Goal: Navigation & Orientation: Understand site structure

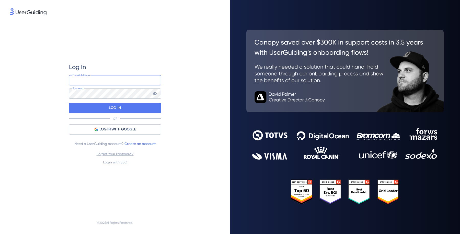
click at [108, 82] on input "email" at bounding box center [115, 80] width 92 height 10
type input "[PERSON_NAME][EMAIL_ADDRESS][PERSON_NAME][DOMAIN_NAME]"
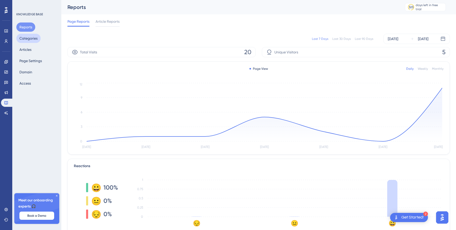
click at [32, 36] on button "Categories" at bounding box center [28, 38] width 24 height 9
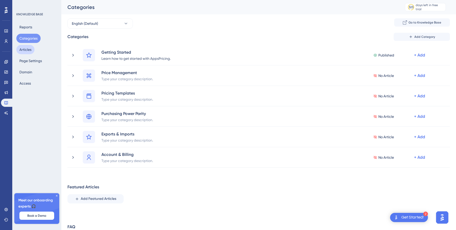
click at [23, 52] on button "Articles" at bounding box center [25, 49] width 18 height 9
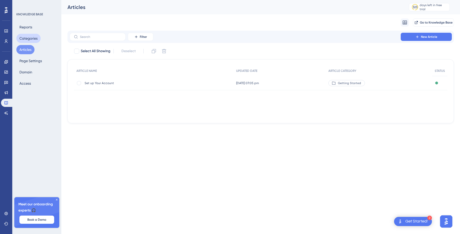
click at [19, 38] on button "Categories" at bounding box center [28, 38] width 24 height 9
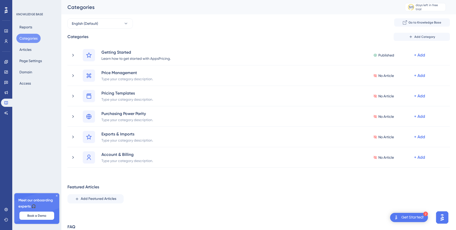
click at [141, 29] on div "English (Default) Go to Knowledge Base Categories Add Category Getting Started …" at bounding box center [259, 132] width 383 height 229
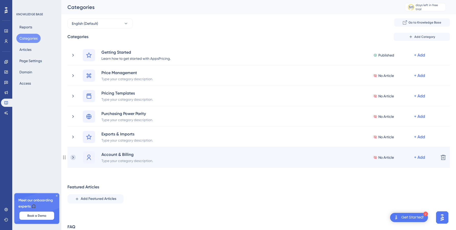
click at [74, 158] on icon at bounding box center [73, 157] width 5 height 5
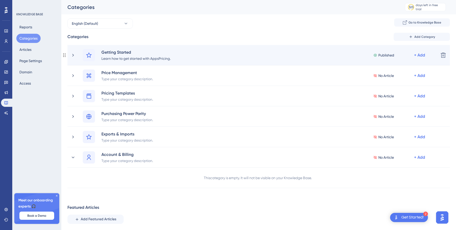
click at [206, 54] on div "Getting Started Learn how to get started with AppsPricing. Published + Add" at bounding box center [259, 55] width 352 height 12
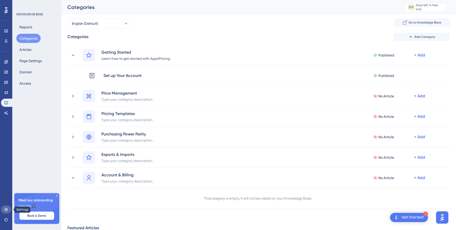
click at [4, 208] on link at bounding box center [6, 210] width 10 height 8
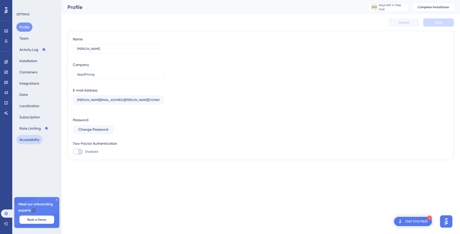
click at [30, 138] on button "Accessibility" at bounding box center [29, 139] width 26 height 9
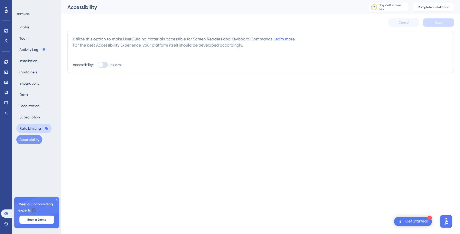
click at [31, 131] on button "Rate Limiting" at bounding box center [33, 128] width 35 height 9
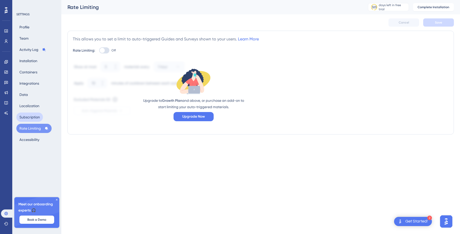
click at [34, 119] on button "Subscription" at bounding box center [29, 117] width 27 height 9
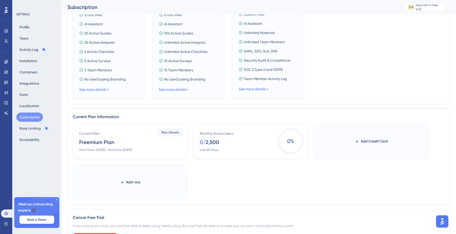
scroll to position [178, 0]
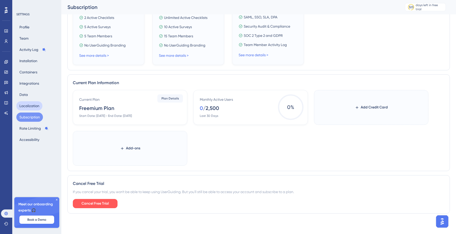
click at [28, 109] on button "Localization" at bounding box center [29, 105] width 26 height 9
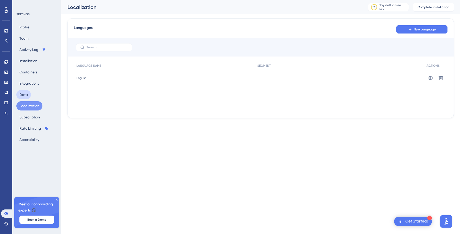
click at [27, 98] on button "Data" at bounding box center [23, 94] width 15 height 9
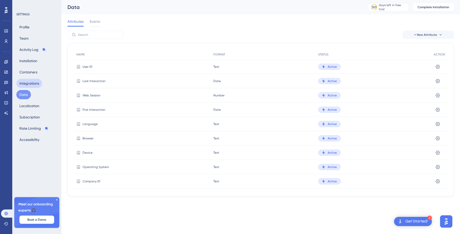
click at [32, 82] on button "Integrations" at bounding box center [29, 83] width 26 height 9
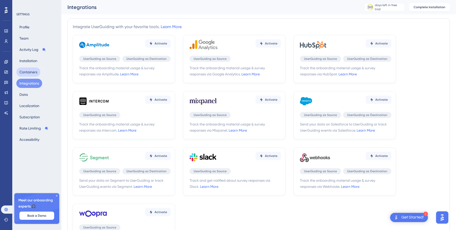
click at [32, 72] on button "Containers" at bounding box center [28, 72] width 24 height 9
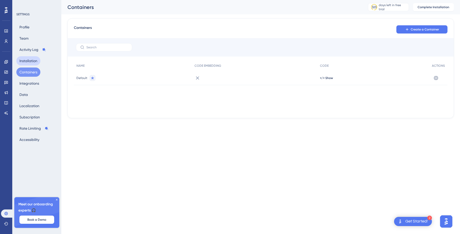
click at [33, 62] on button "Installation" at bounding box center [28, 60] width 24 height 9
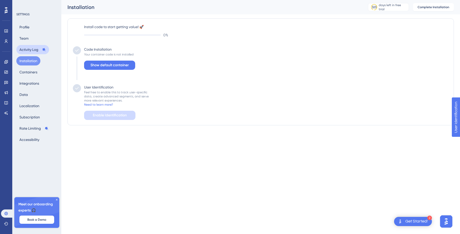
click at [29, 49] on button "Activity Log" at bounding box center [32, 49] width 33 height 9
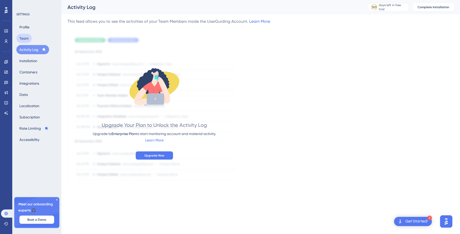
click at [27, 38] on button "Team" at bounding box center [23, 38] width 15 height 9
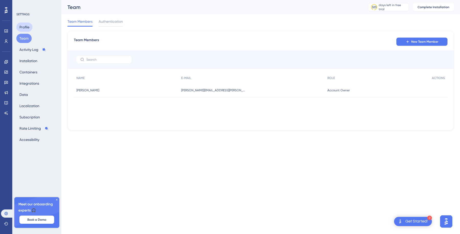
click at [27, 30] on button "Profile" at bounding box center [24, 27] width 16 height 9
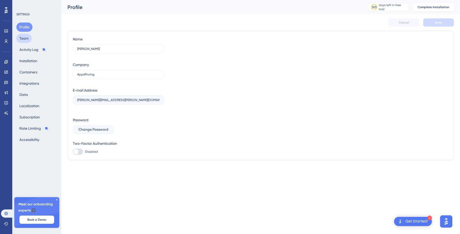
click at [22, 40] on button "Team" at bounding box center [23, 38] width 15 height 9
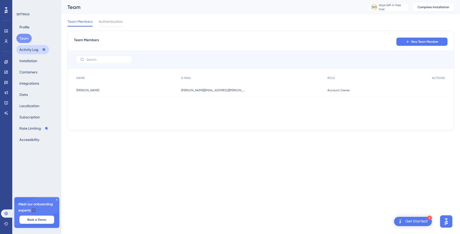
click at [26, 50] on button "Activity Log" at bounding box center [32, 49] width 33 height 9
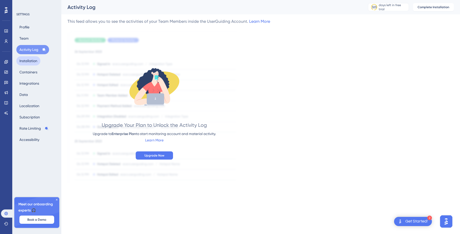
click at [28, 59] on button "Installation" at bounding box center [28, 60] width 24 height 9
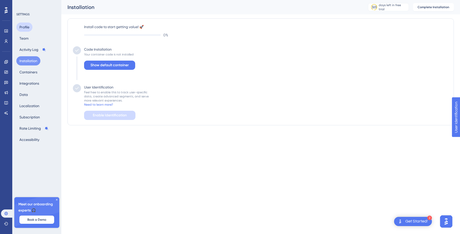
click at [25, 27] on button "Profile" at bounding box center [24, 27] width 16 height 9
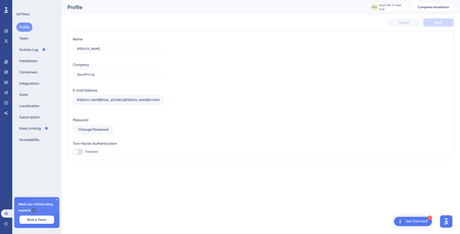
click at [31, 43] on div "Profile Team Activity Log Installation Containers Integrations Data Localizatio…" at bounding box center [36, 84] width 41 height 122
click at [25, 38] on button "Team" at bounding box center [23, 38] width 15 height 9
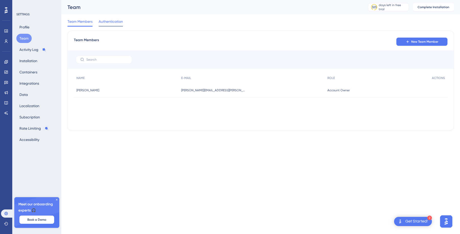
click at [113, 22] on span "Authentication" at bounding box center [111, 21] width 24 height 6
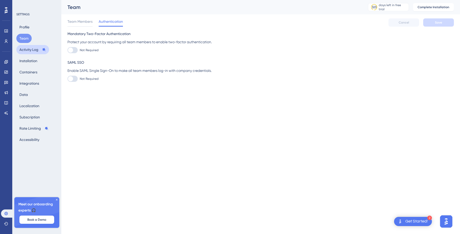
click at [30, 49] on button "Activity Log" at bounding box center [32, 49] width 33 height 9
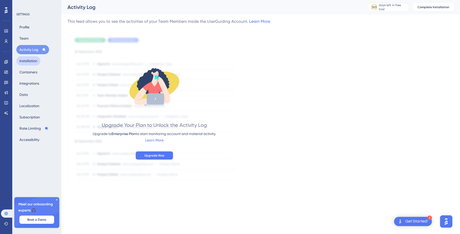
click at [29, 65] on button "Installation" at bounding box center [28, 60] width 24 height 9
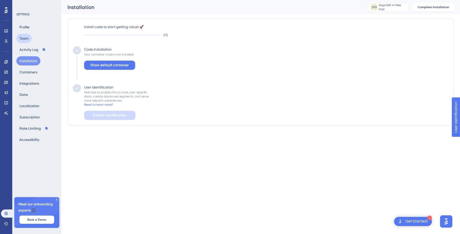
click at [29, 40] on button "Team" at bounding box center [23, 38] width 15 height 9
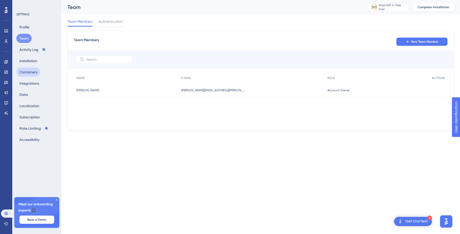
click at [26, 69] on button "Containers" at bounding box center [28, 72] width 24 height 9
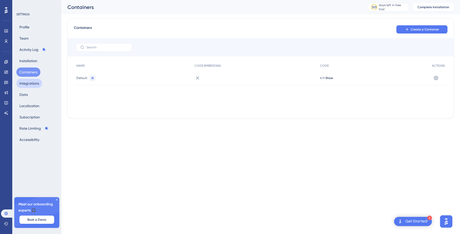
click at [27, 80] on button "Integrations" at bounding box center [29, 83] width 26 height 9
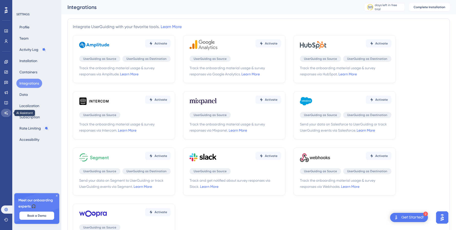
click at [6, 115] on icon at bounding box center [6, 113] width 4 height 4
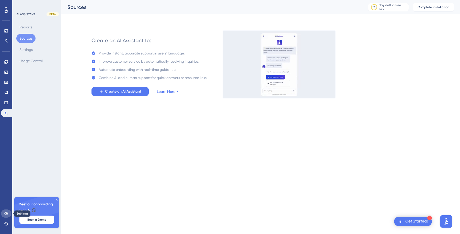
click at [6, 211] on link at bounding box center [6, 213] width 10 height 8
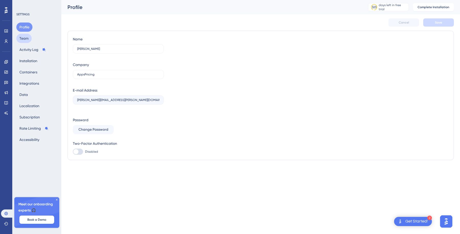
click at [29, 37] on button "Team" at bounding box center [23, 38] width 15 height 9
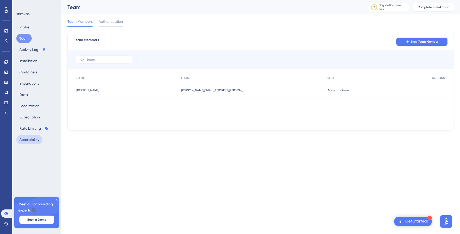
click at [26, 135] on button "Accessibility" at bounding box center [29, 139] width 26 height 9
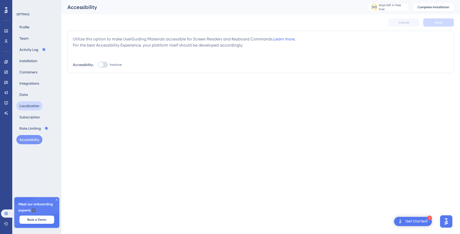
click at [30, 108] on button "Localization" at bounding box center [29, 105] width 26 height 9
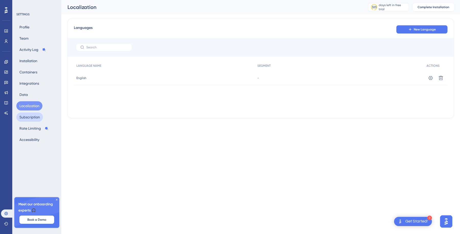
click at [29, 119] on button "Subscription" at bounding box center [29, 117] width 27 height 9
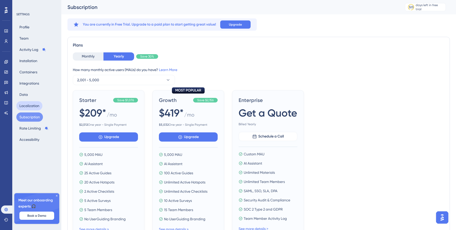
click at [33, 106] on button "Localization" at bounding box center [29, 105] width 26 height 9
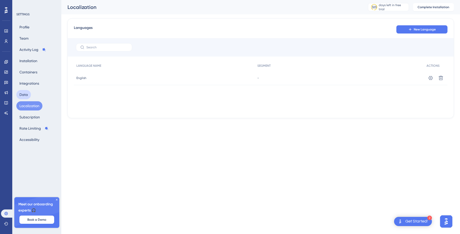
click at [27, 94] on button "Data" at bounding box center [23, 94] width 15 height 9
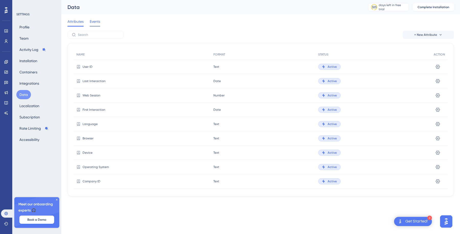
click at [96, 22] on span "Events" at bounding box center [95, 21] width 10 height 6
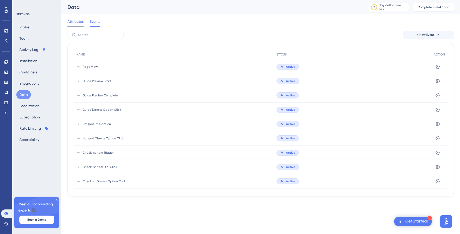
click at [83, 22] on span "Attributes" at bounding box center [76, 21] width 16 height 6
